Goal: Task Accomplishment & Management: Use online tool/utility

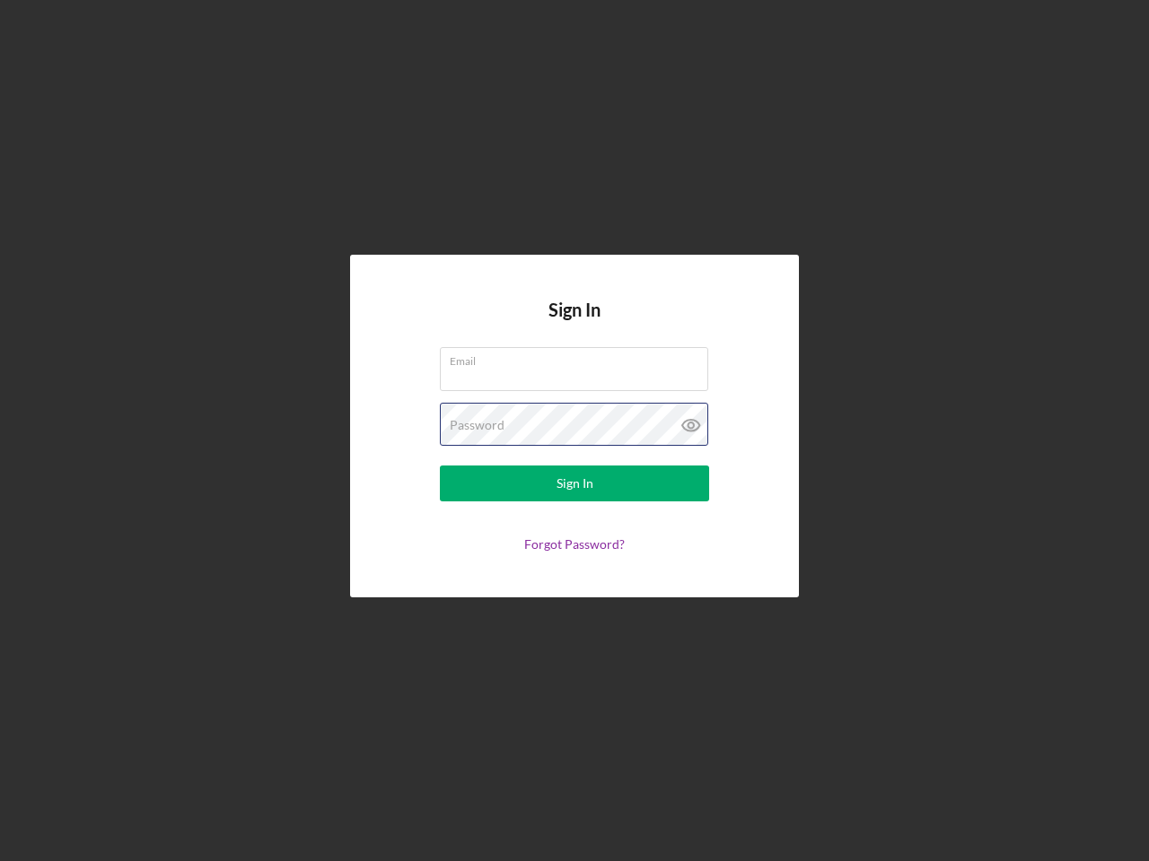
click at [574, 431] on div "Password" at bounding box center [574, 425] width 269 height 45
click at [691, 425] on icon at bounding box center [690, 425] width 45 height 45
